Goal: Information Seeking & Learning: Learn about a topic

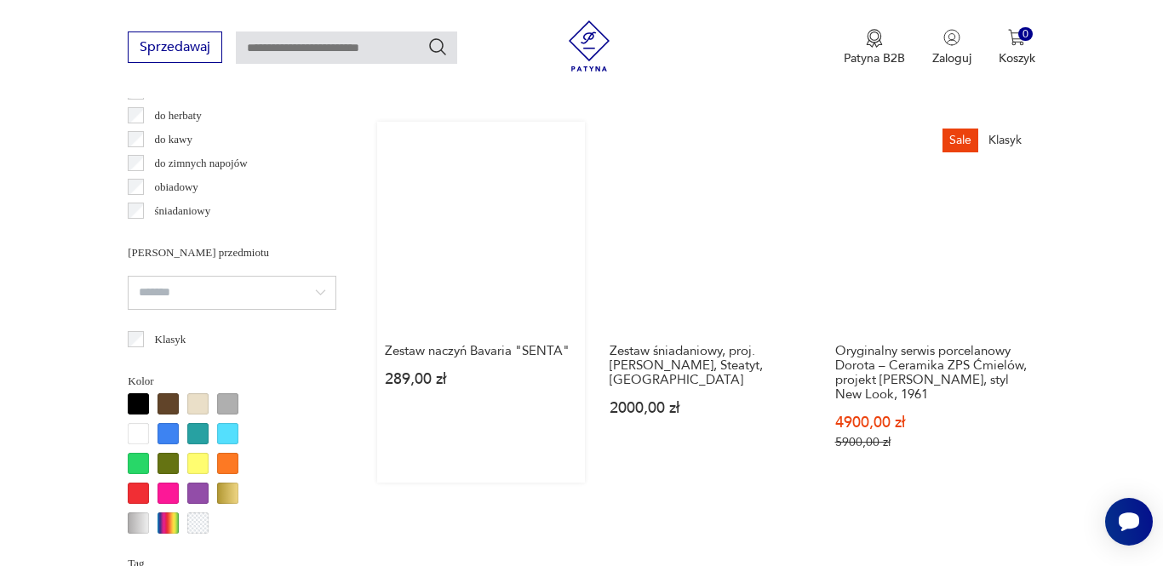
scroll to position [1350, 0]
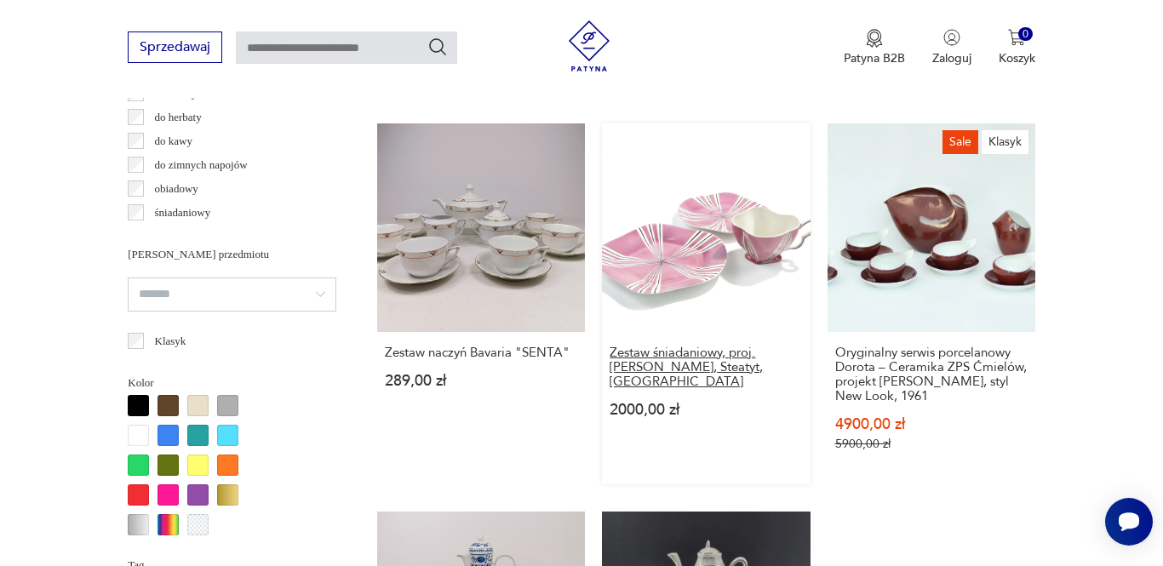
click at [632, 389] on h3 "Zestaw śniadaniowy, proj. Z. Buksowicz, Steatyt, Polska" at bounding box center [706, 367] width 192 height 43
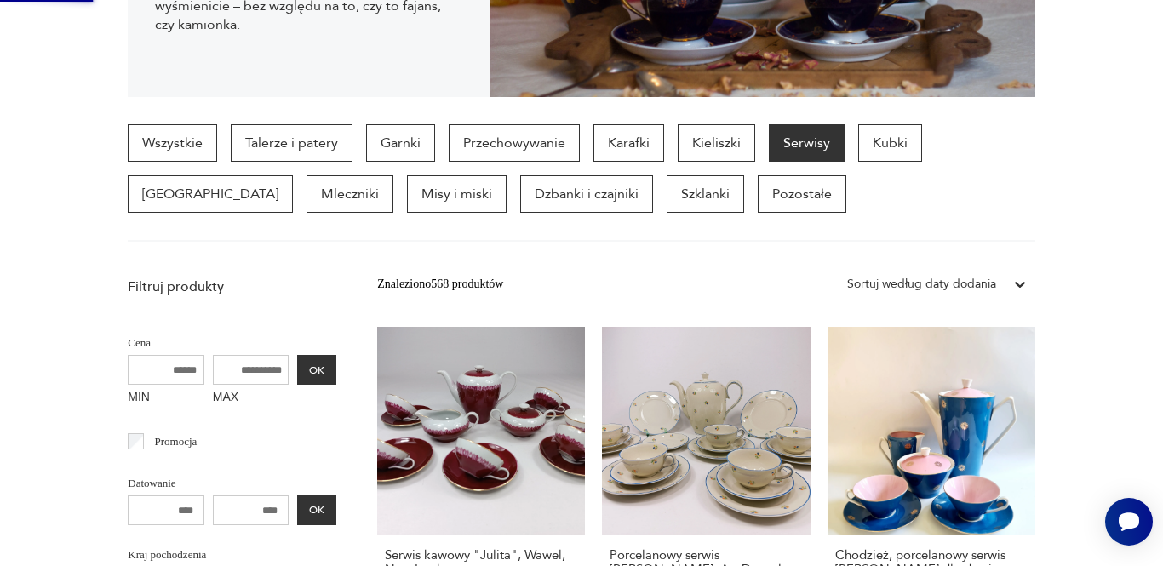
scroll to position [0, 0]
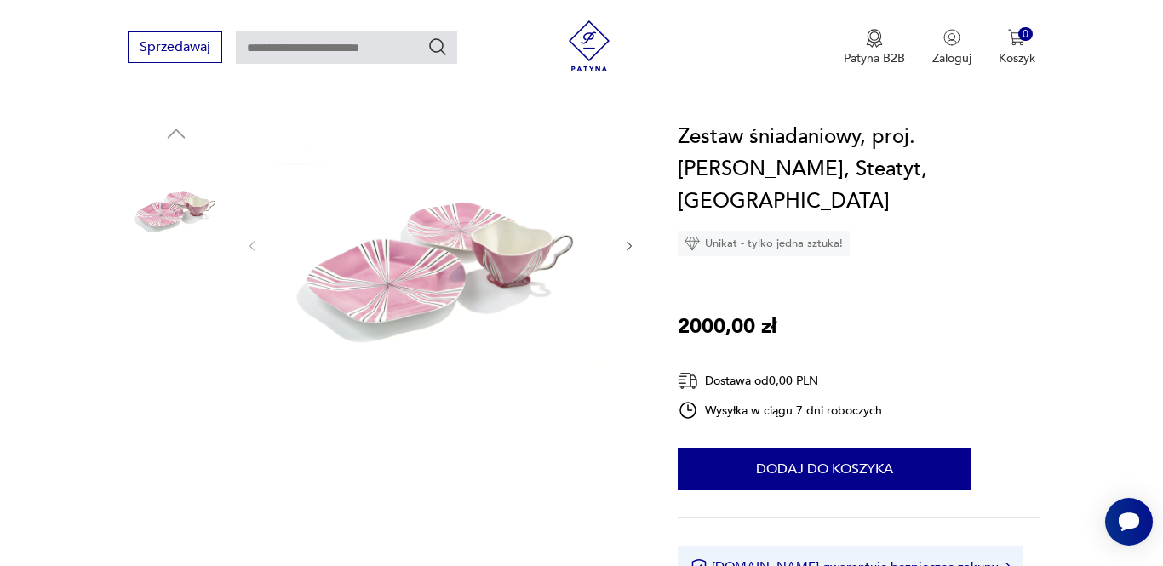
scroll to position [188, 0]
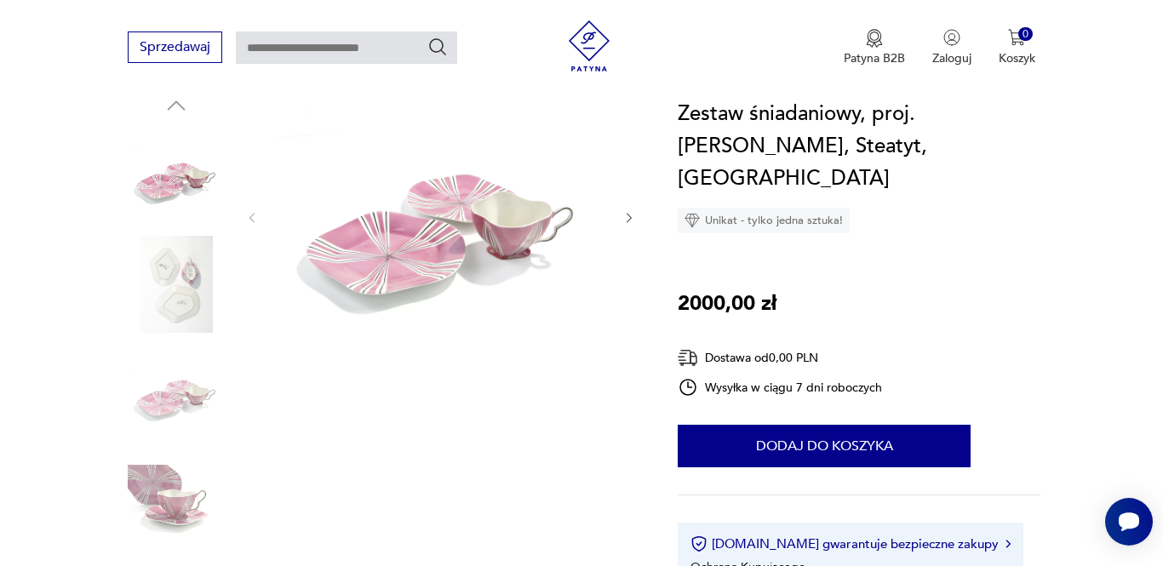
click at [632, 218] on icon "button" at bounding box center [630, 218] width 5 height 10
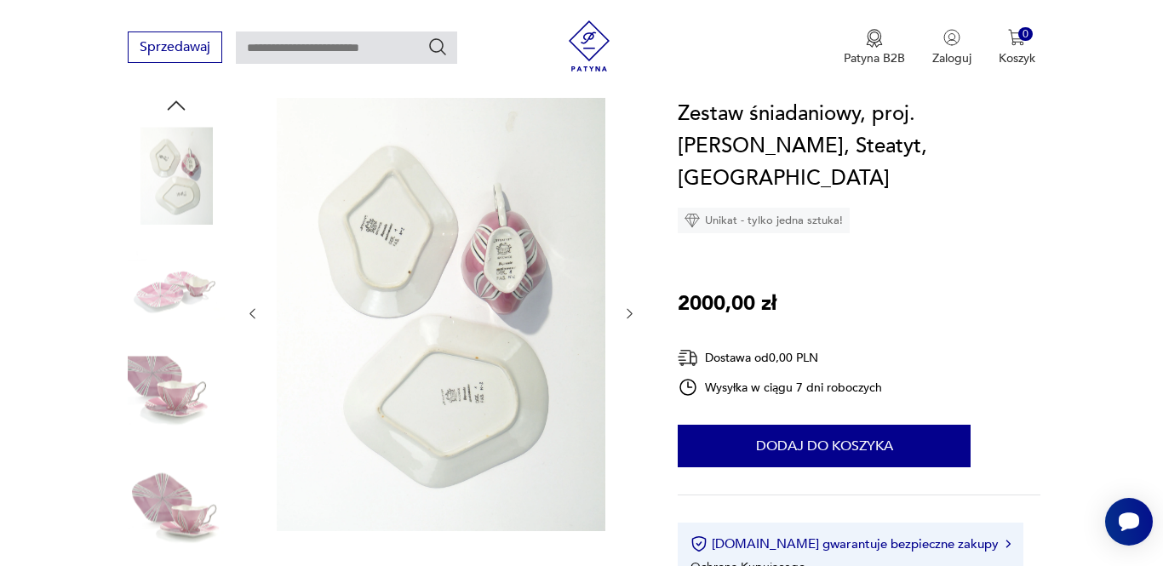
click at [632, 218] on div at bounding box center [441, 314] width 392 height 442
click at [634, 307] on icon "button" at bounding box center [629, 314] width 14 height 14
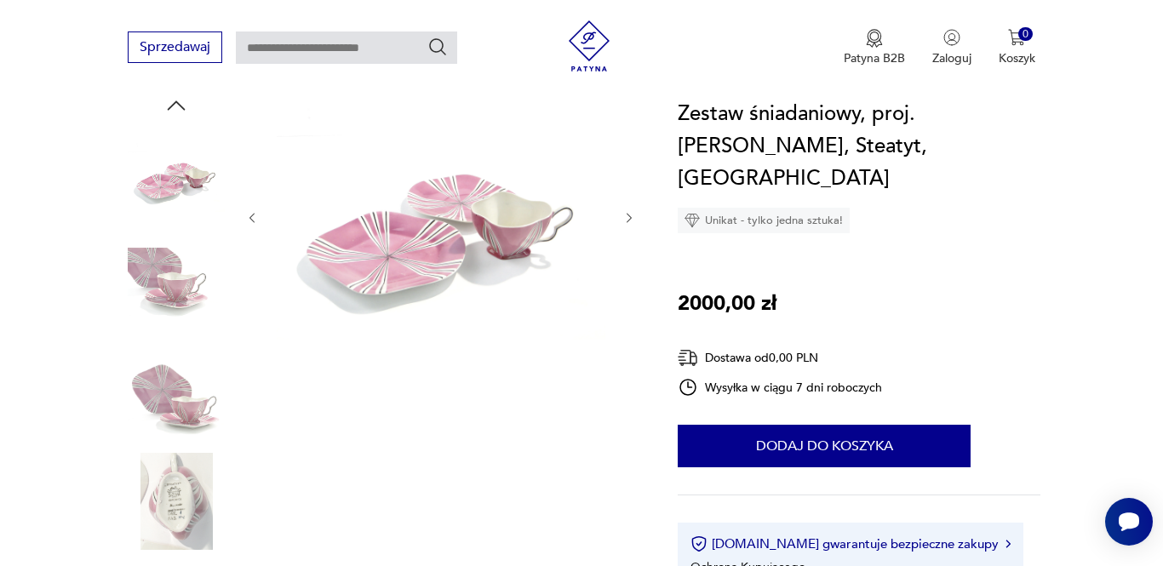
click at [634, 307] on div at bounding box center [441, 218] width 392 height 250
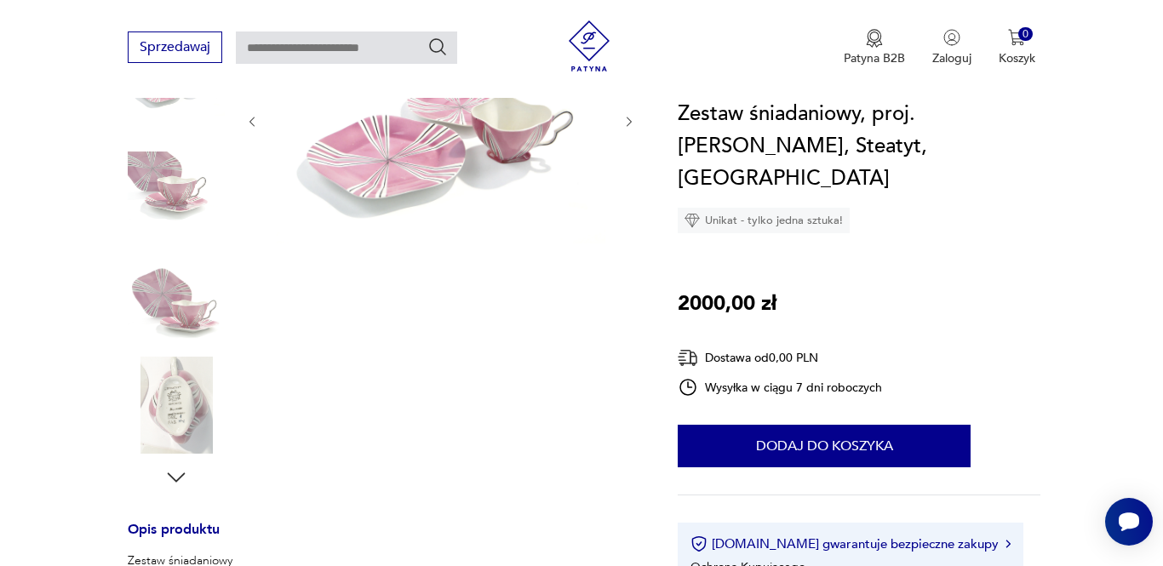
scroll to position [302, 0]
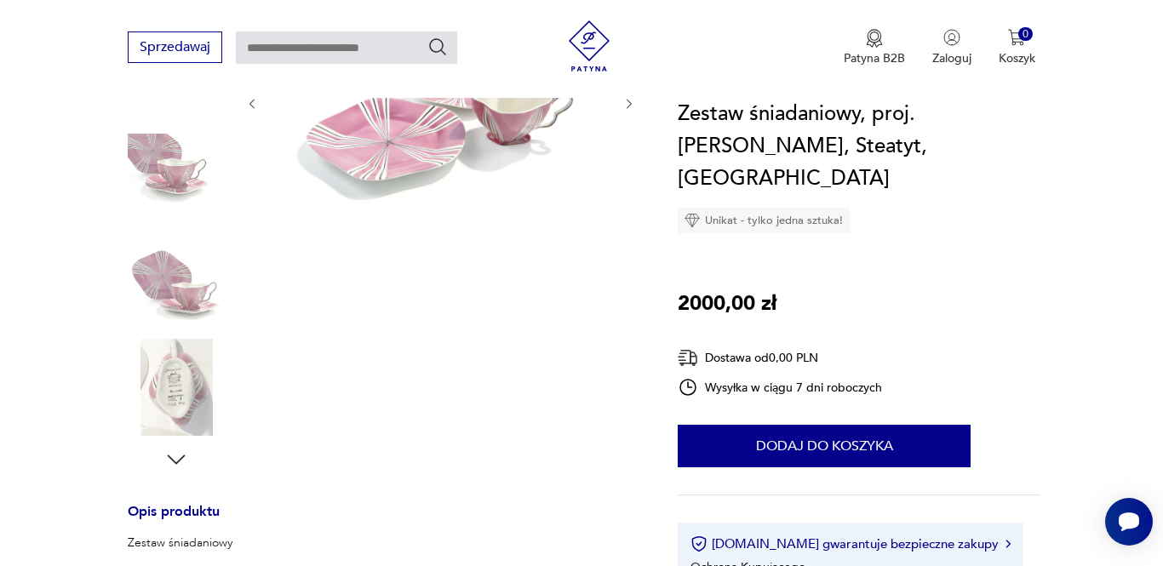
click at [179, 462] on icon "button" at bounding box center [177, 459] width 18 height 9
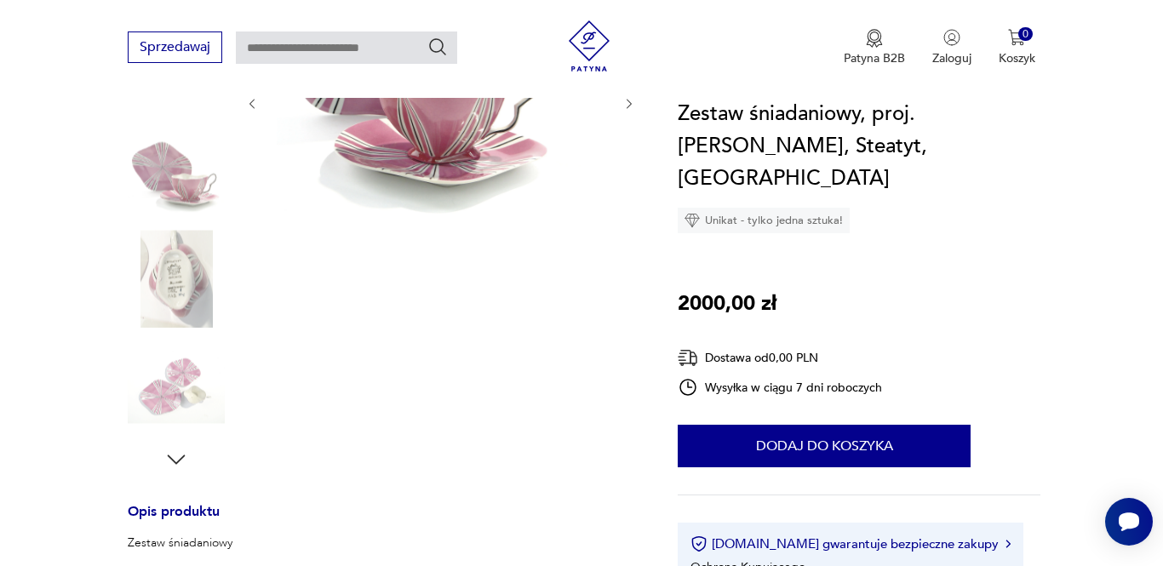
click at [179, 462] on icon "button" at bounding box center [177, 459] width 18 height 9
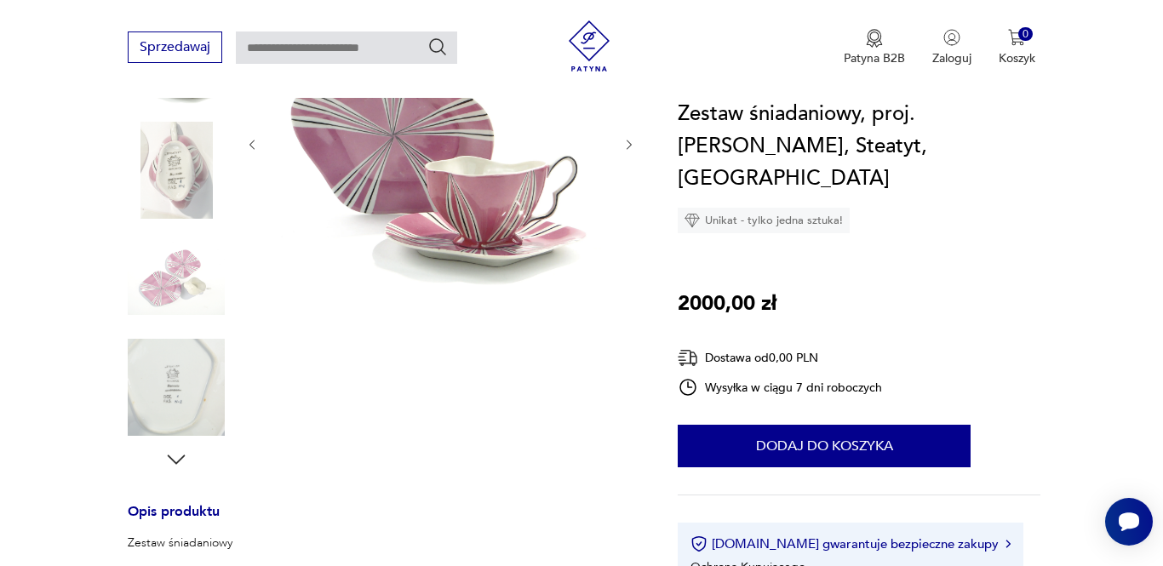
click at [164, 290] on img at bounding box center [176, 278] width 97 height 97
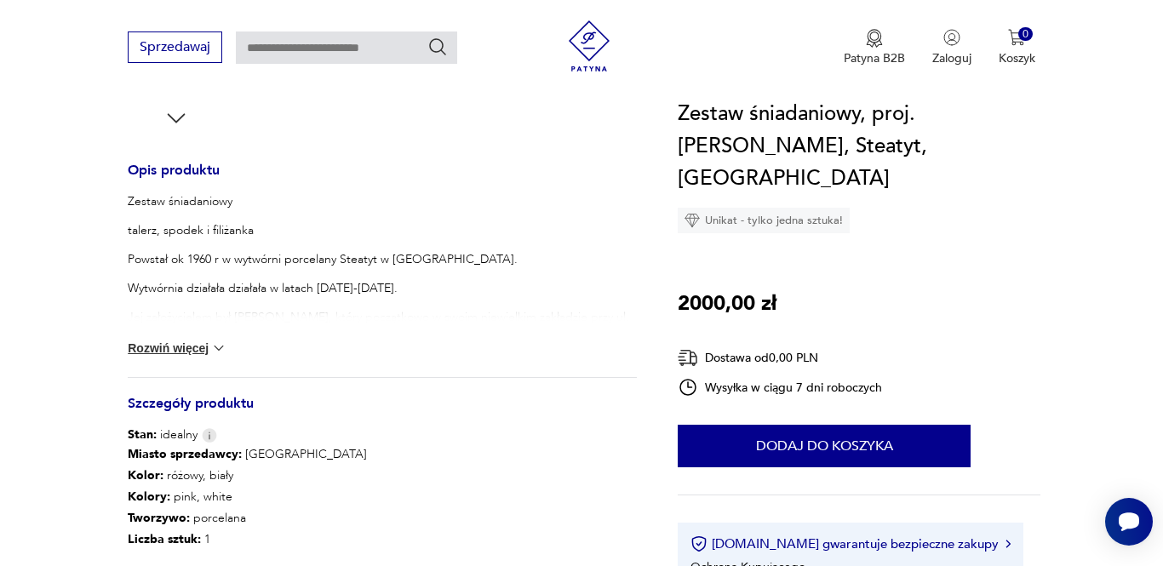
scroll to position [675, 0]
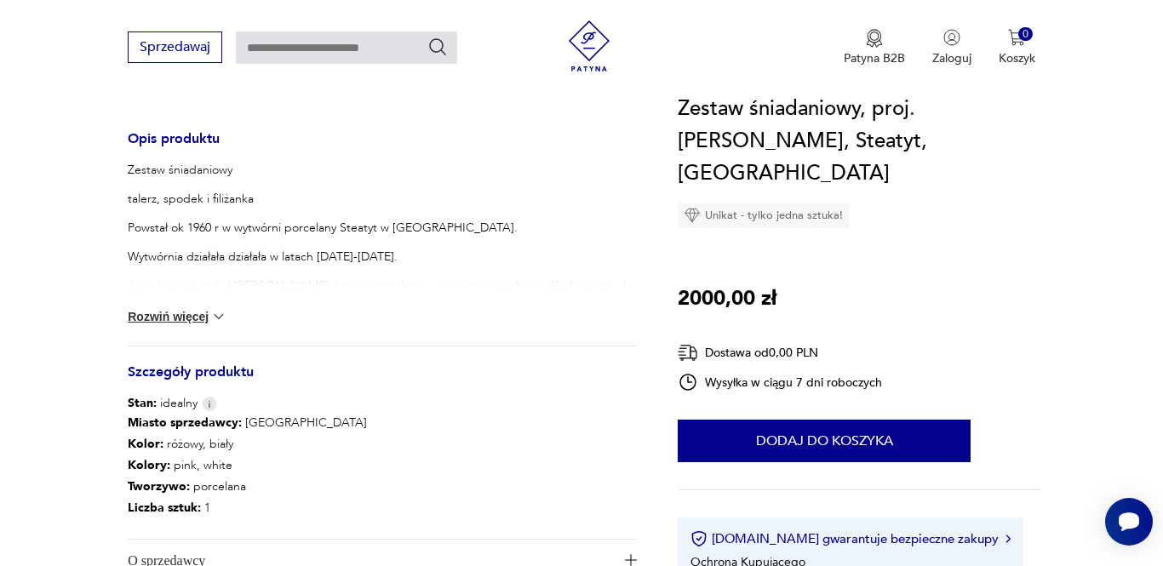
click at [172, 315] on button "Rozwiń więcej" at bounding box center [177, 316] width 99 height 17
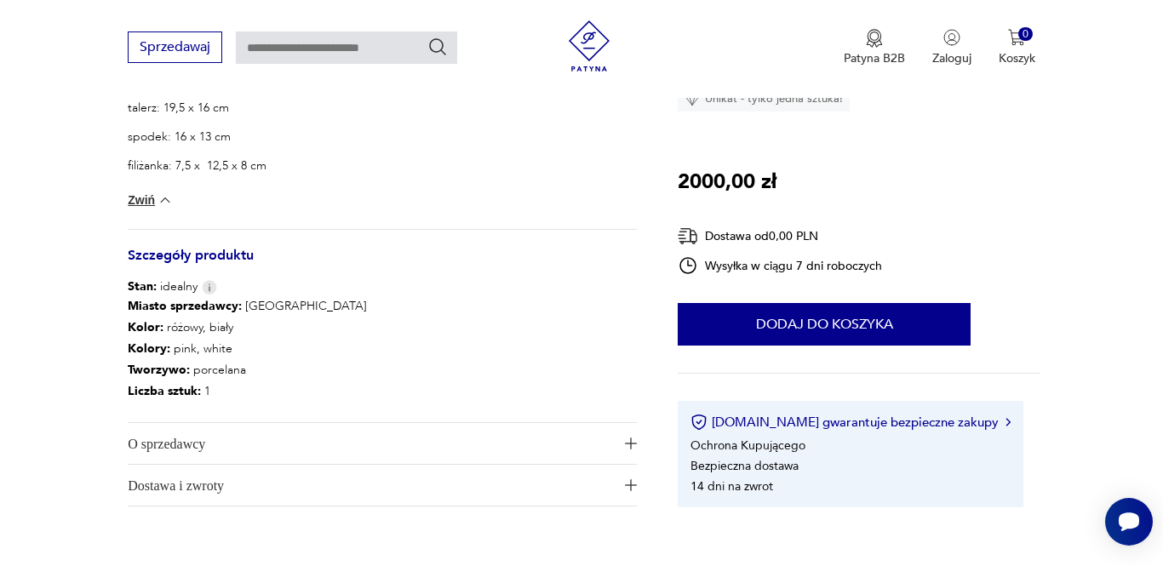
scroll to position [1004, 0]
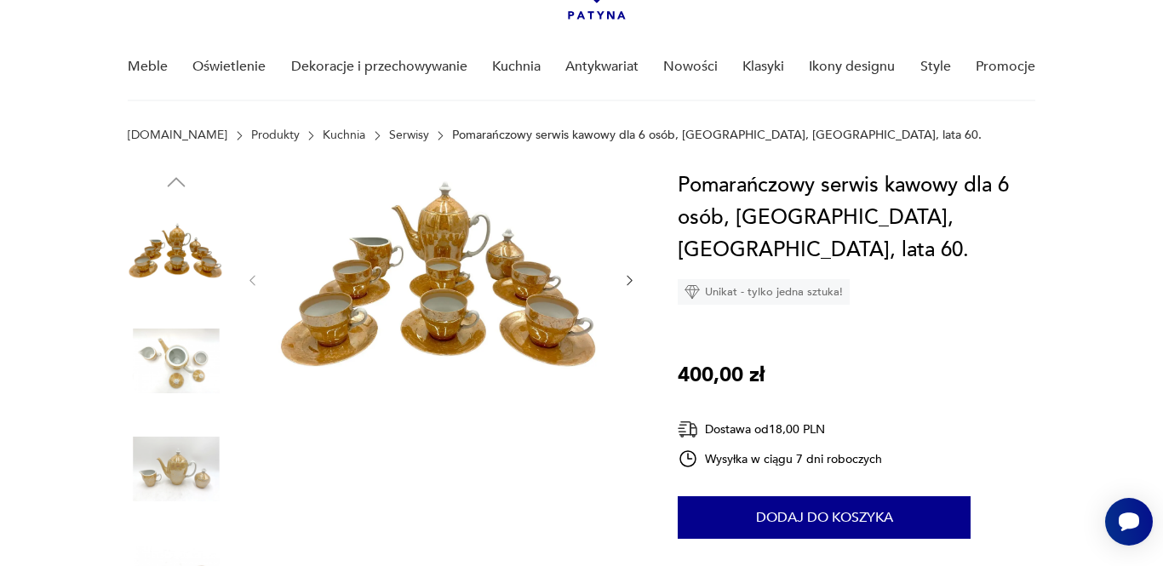
click at [201, 342] on img at bounding box center [176, 360] width 97 height 97
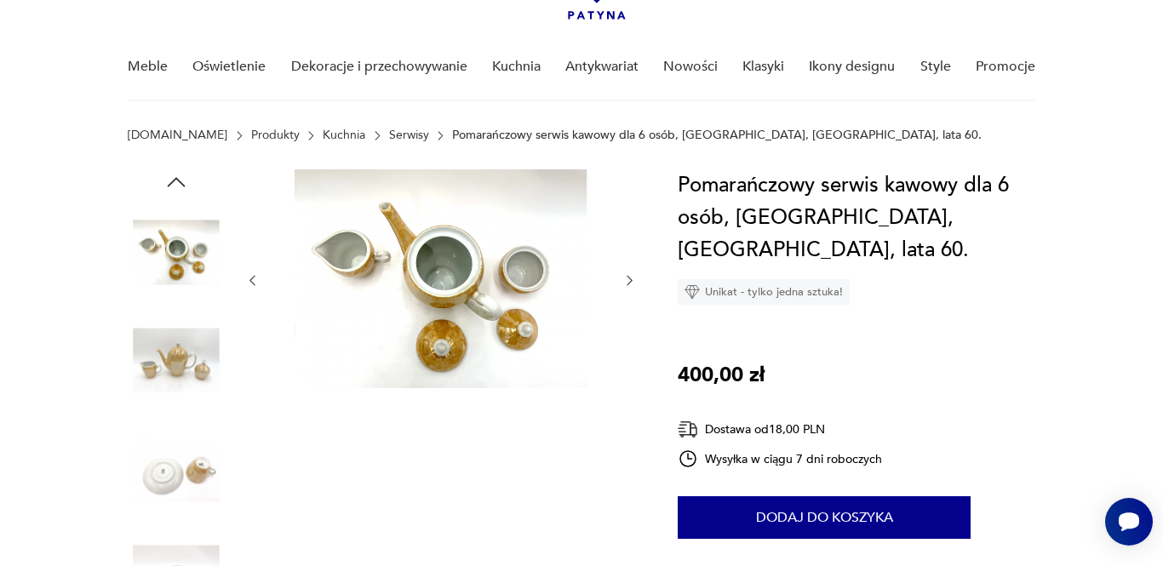
click at [194, 352] on img at bounding box center [176, 360] width 97 height 97
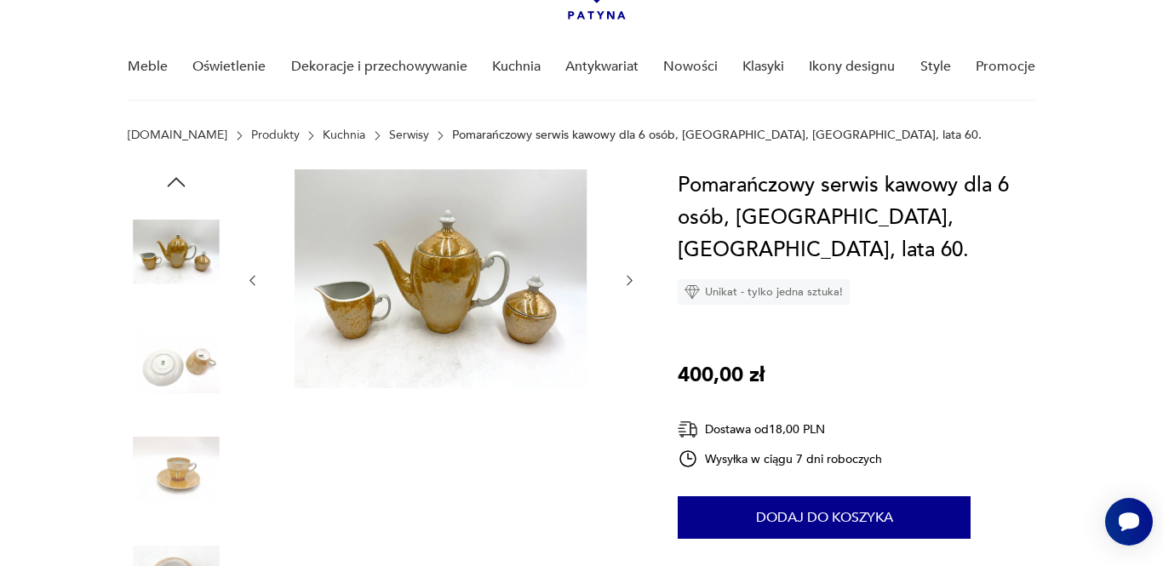
click at [194, 469] on img at bounding box center [176, 469] width 97 height 97
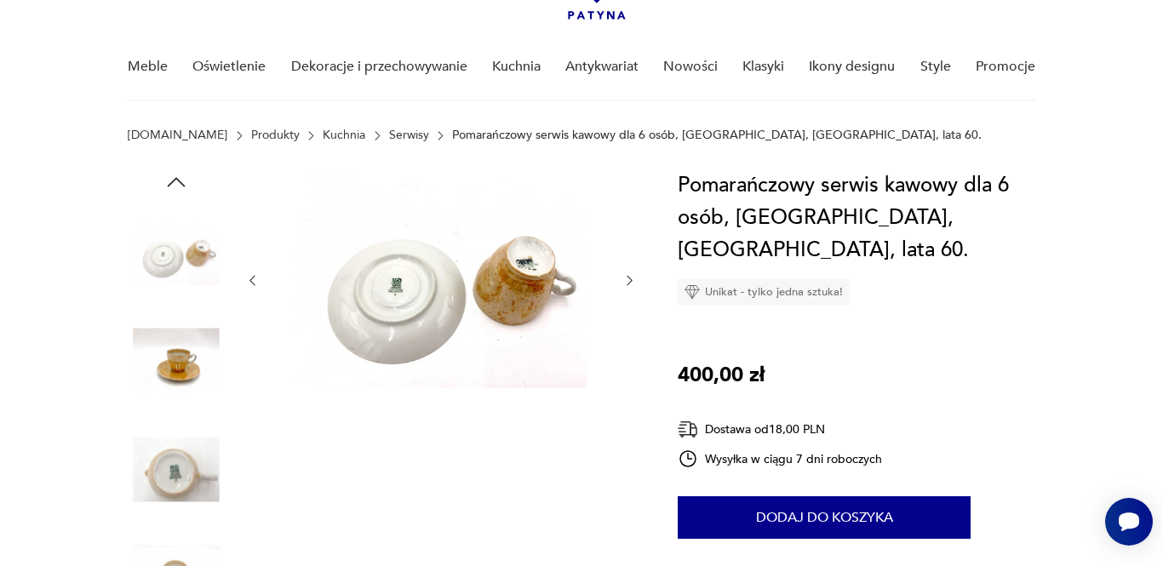
click at [186, 272] on img at bounding box center [176, 252] width 97 height 97
click at [181, 179] on icon "button" at bounding box center [176, 182] width 26 height 26
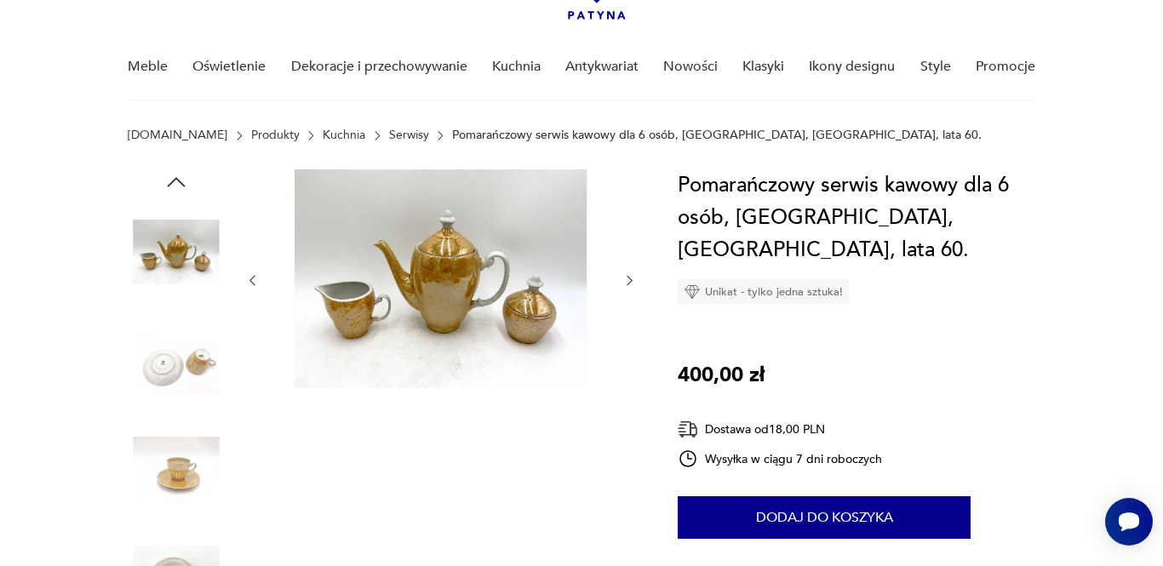
click at [186, 256] on img at bounding box center [176, 252] width 97 height 97
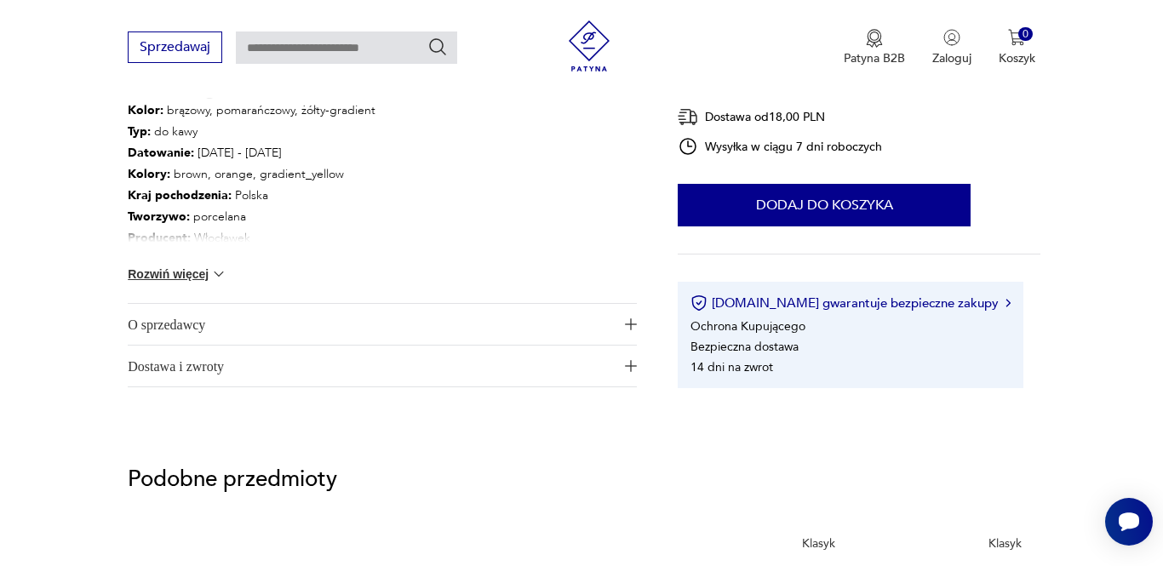
scroll to position [986, 0]
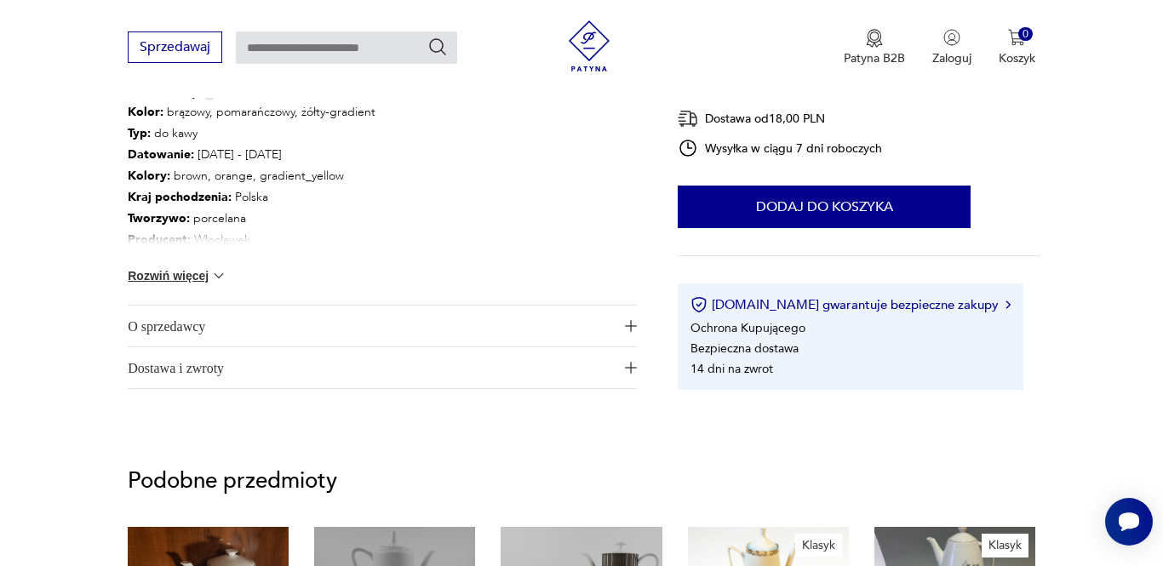
click at [194, 261] on div "Kolor: brązowy, pomarańczowy, żółty-gradient Typ : do kawy Datowanie : [DATE] -…" at bounding box center [382, 203] width 509 height 204
click at [206, 264] on div "Kolor: brązowy, pomarańczowy, żółty-gradient Typ : do kawy Datowanie : [DATE] -…" at bounding box center [382, 203] width 509 height 204
click at [207, 279] on button "Rozwiń więcej" at bounding box center [177, 275] width 99 height 17
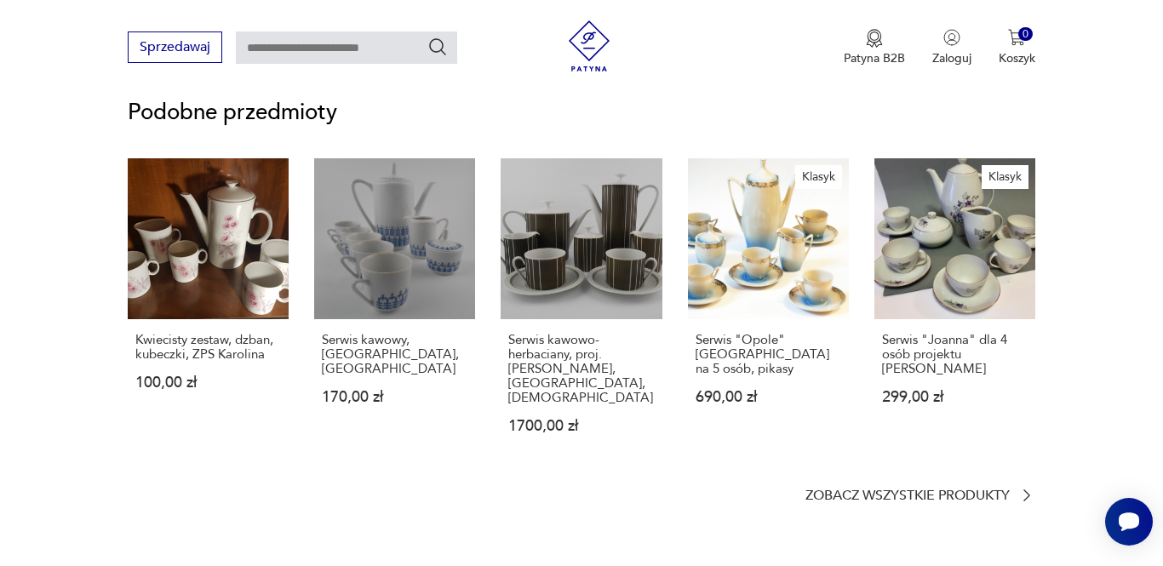
scroll to position [1480, 0]
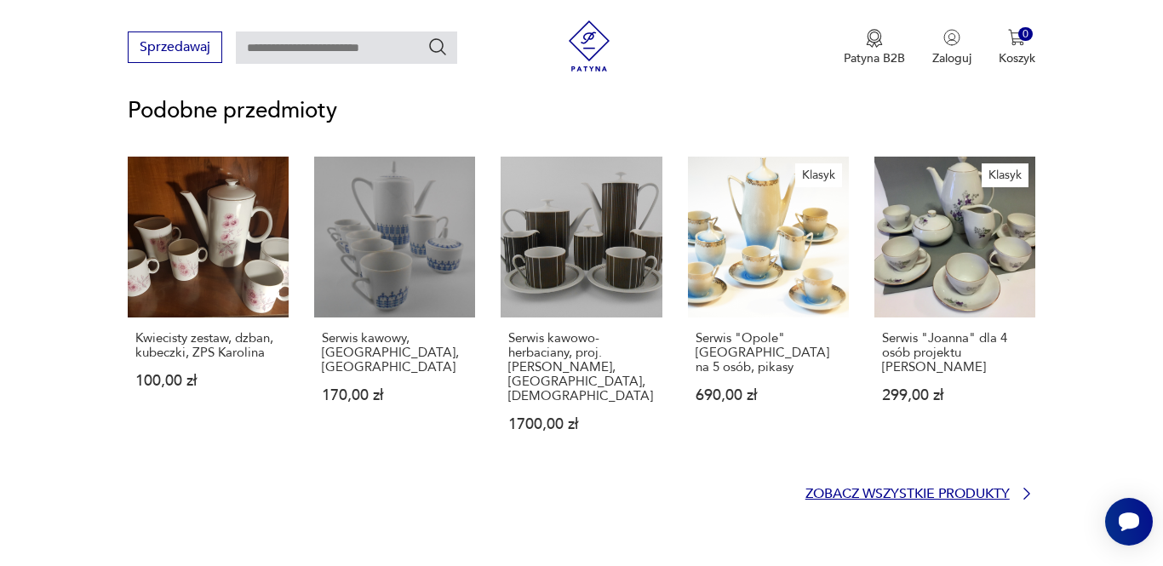
click at [927, 489] on p "Zobacz wszystkie produkty" at bounding box center [908, 494] width 204 height 11
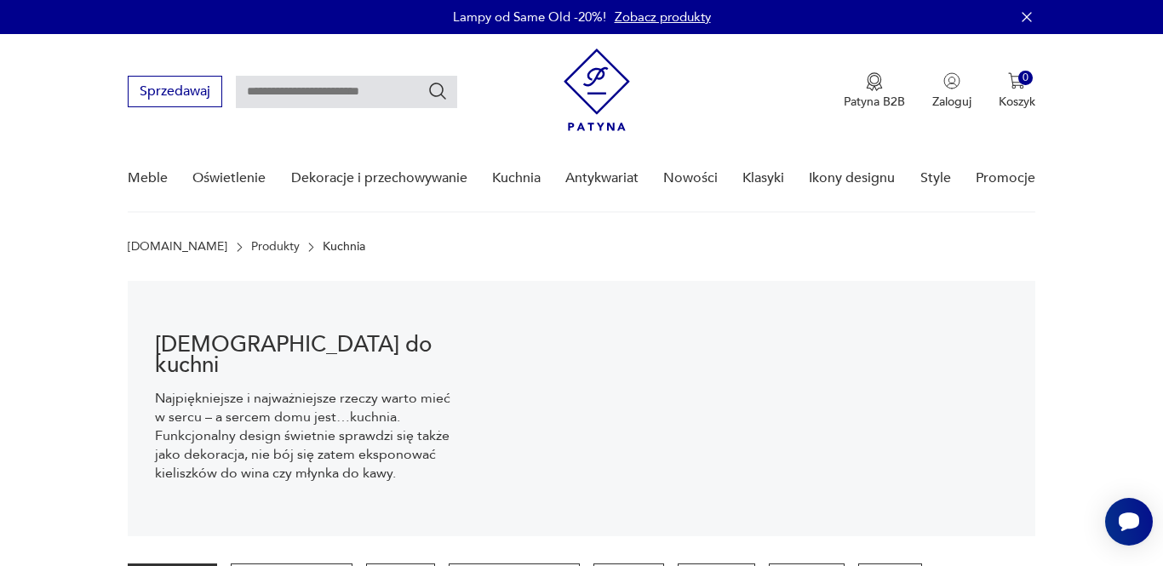
scroll to position [-2, 0]
